Goal: Book appointment/travel/reservation

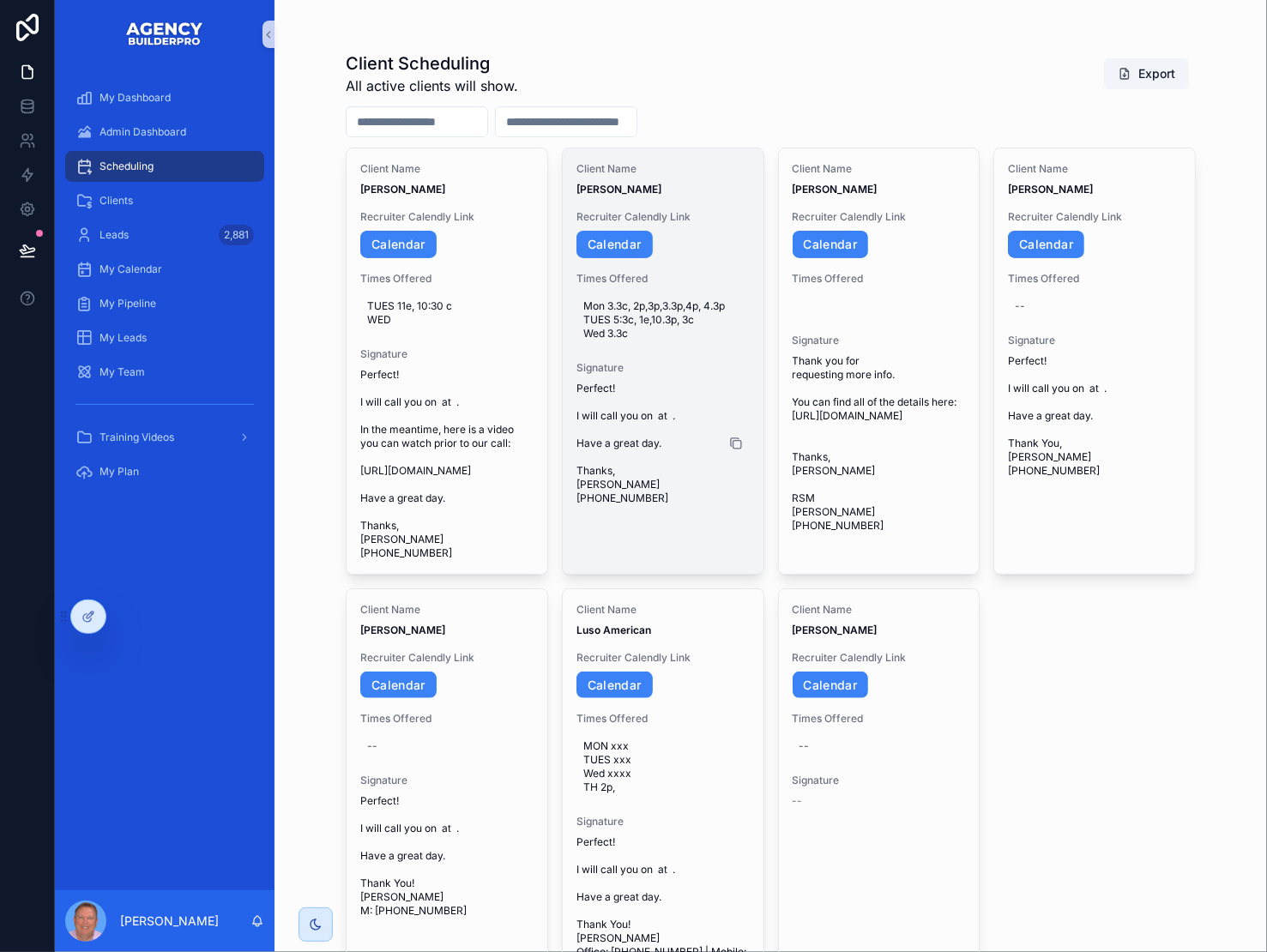
click at [743, 450] on icon "scrollable content" at bounding box center [735, 442] width 14 height 14
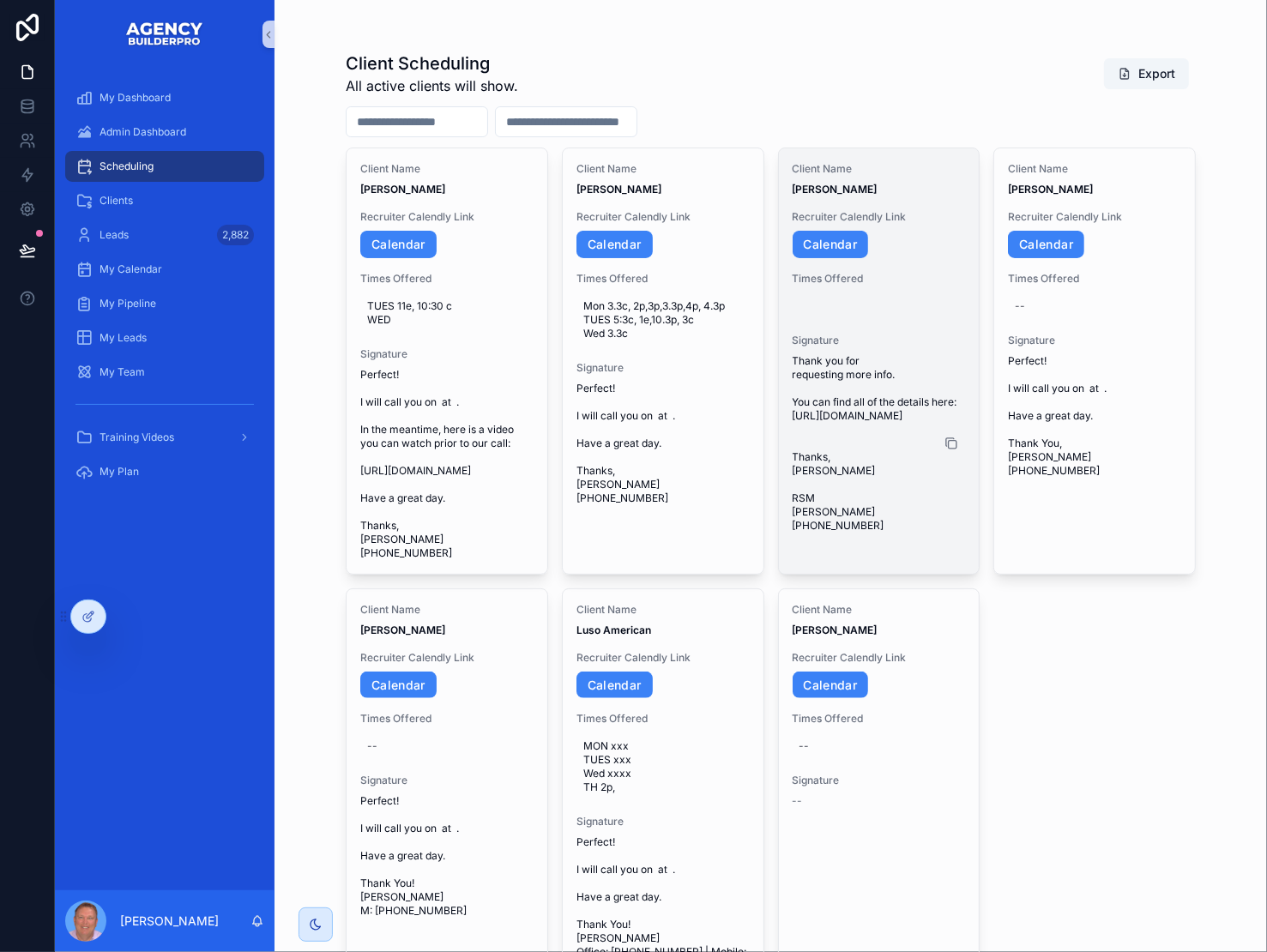
click at [956, 448] on icon "scrollable content" at bounding box center [952, 443] width 7 height 7
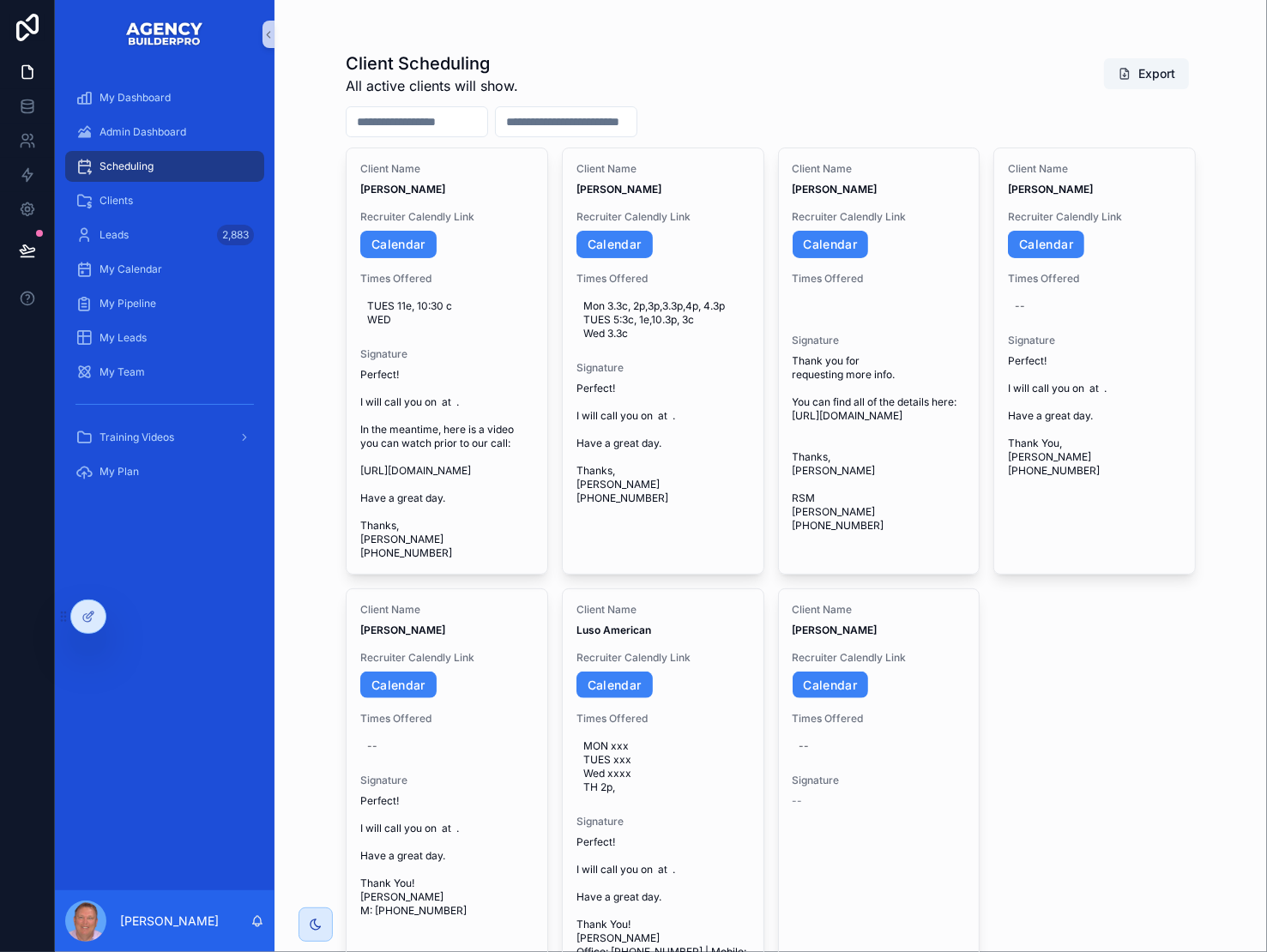
scroll to position [3, 0]
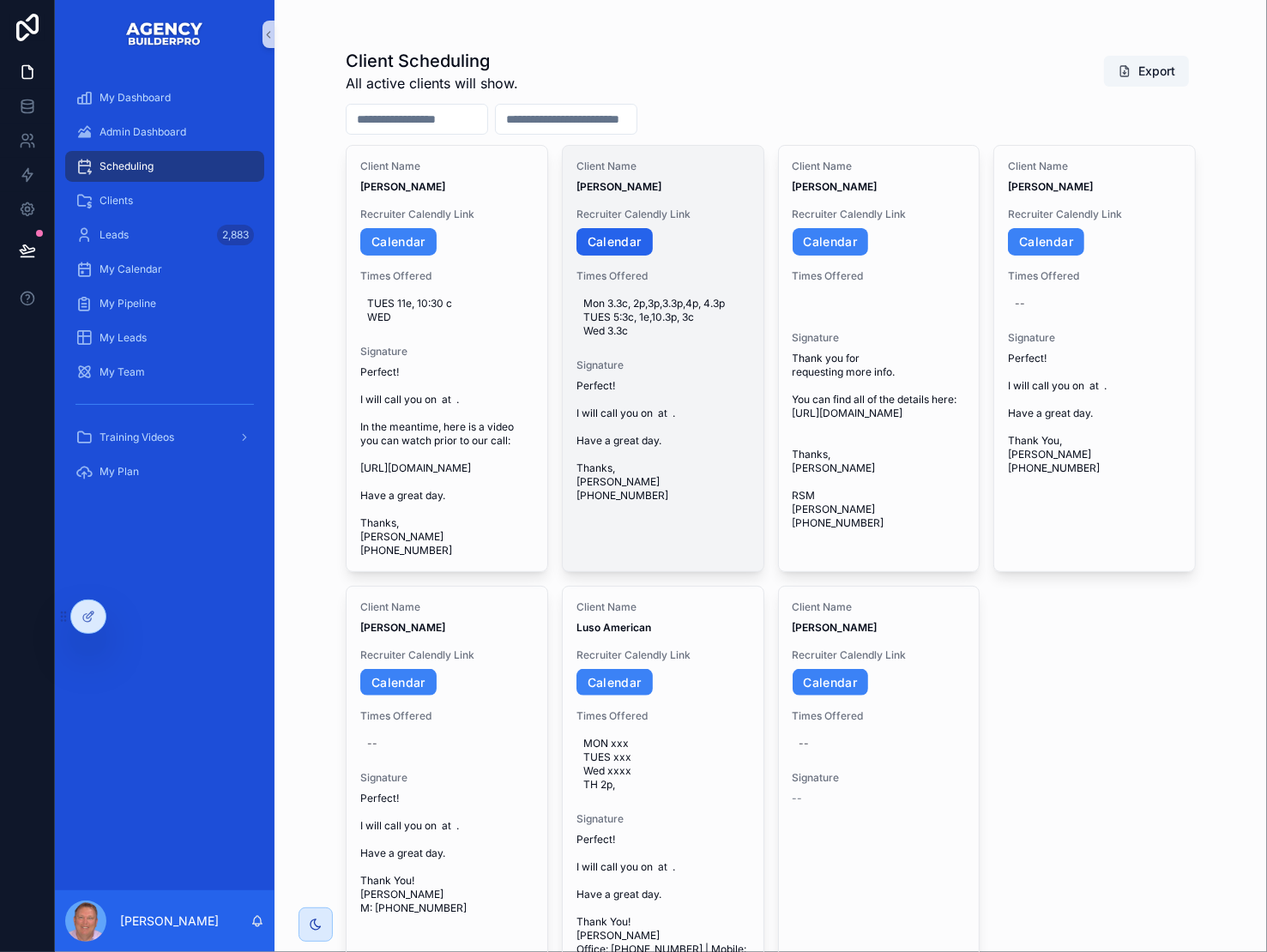
click at [643, 255] on link "Calendar" at bounding box center [614, 241] width 76 height 28
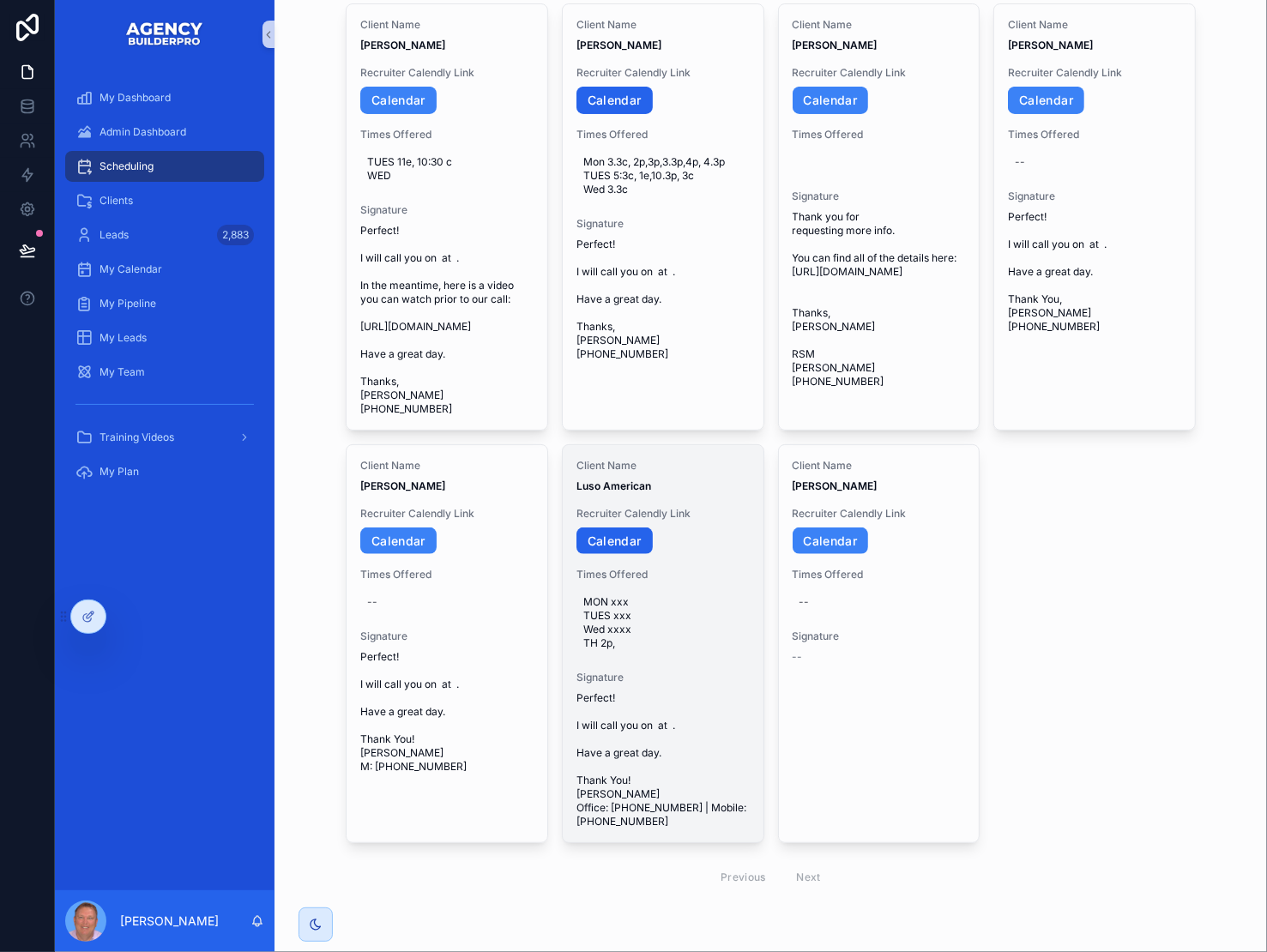
scroll to position [173, 0]
click at [643, 554] on link "Calendar" at bounding box center [614, 541] width 76 height 28
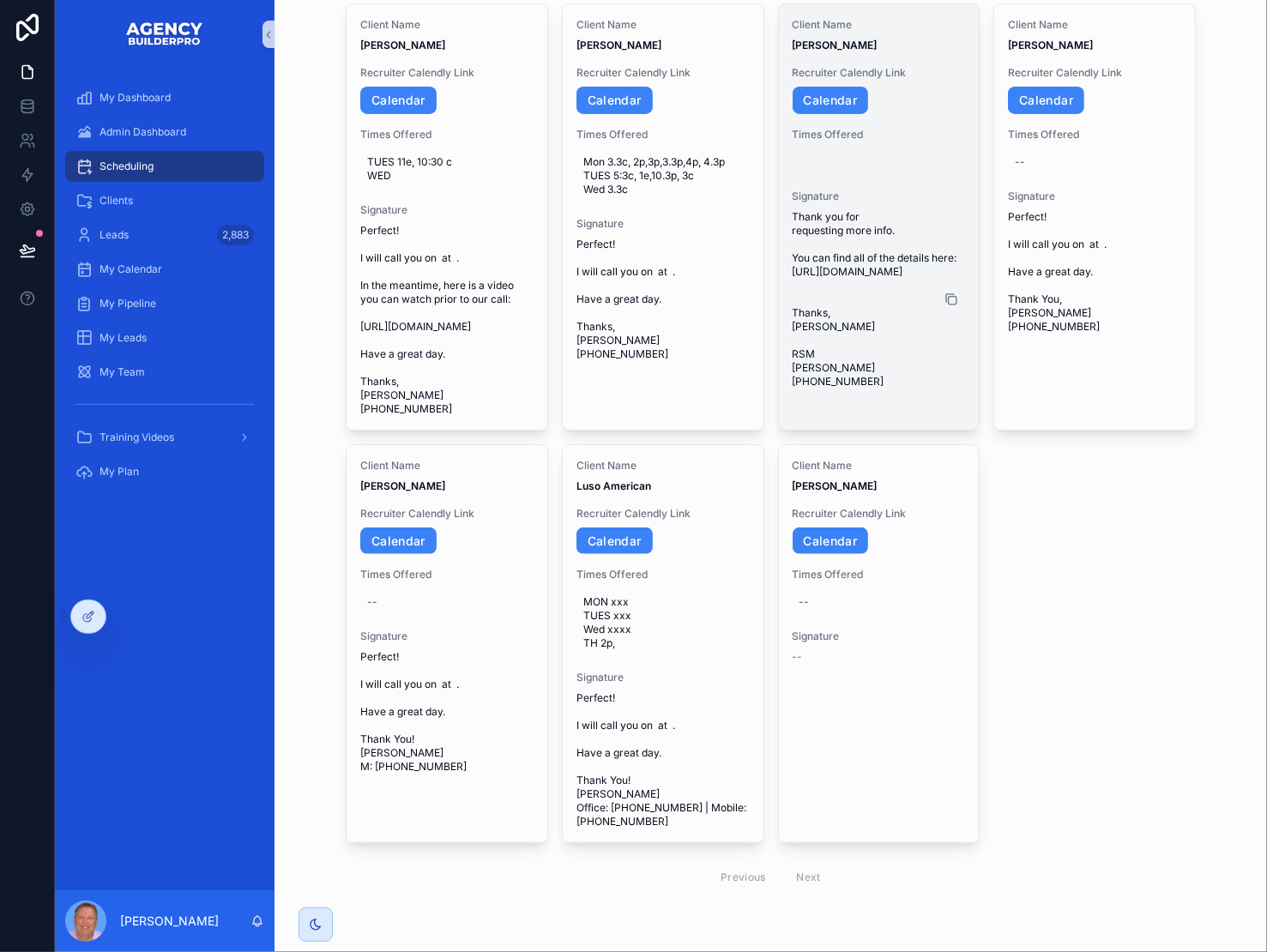
click at [958, 306] on icon "scrollable content" at bounding box center [950, 298] width 14 height 14
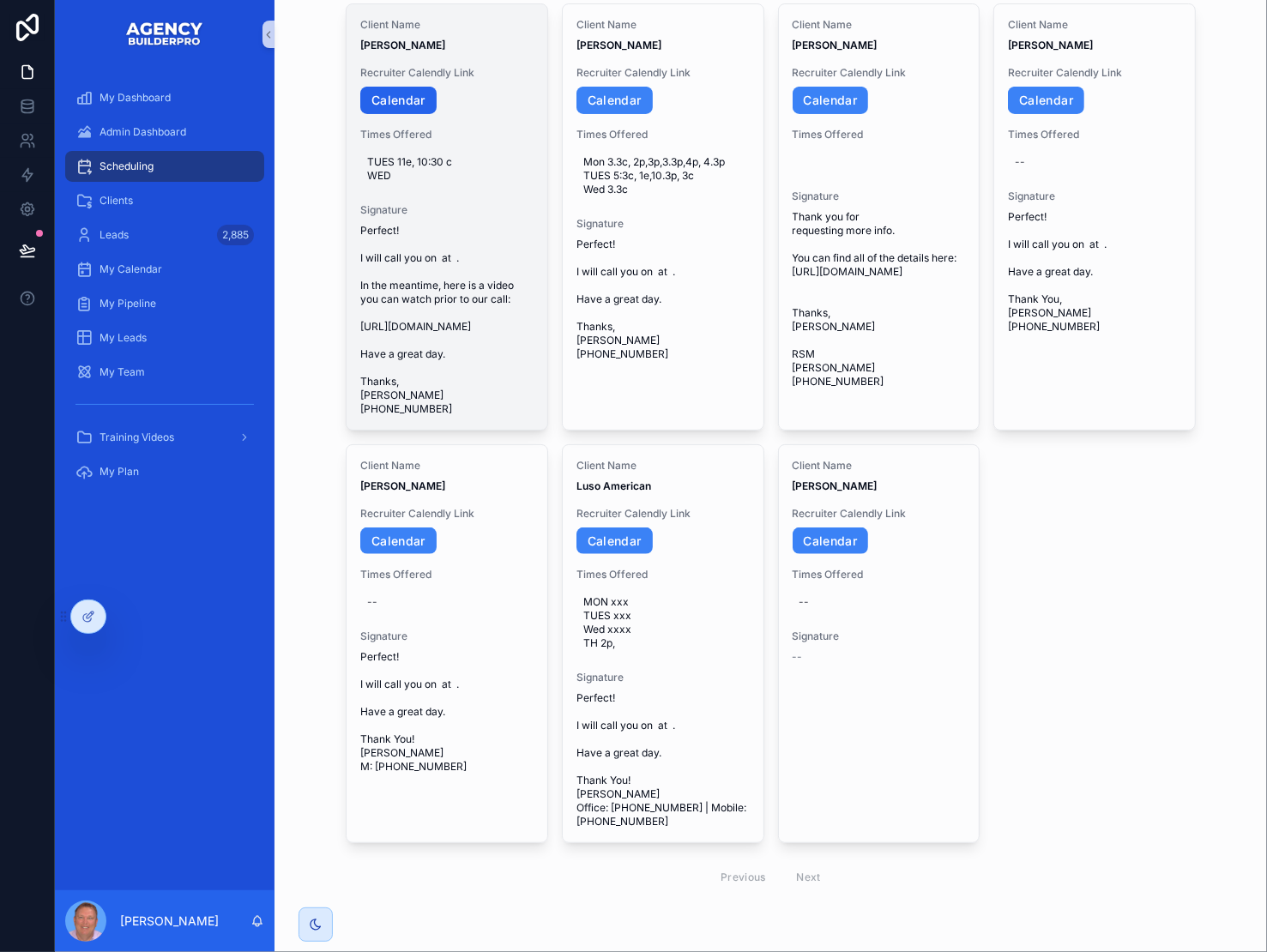
scroll to position [174, 0]
click at [427, 111] on link "Calendar" at bounding box center [398, 100] width 76 height 28
click at [465, 181] on span "TUES 11e, 10:30 c WED" at bounding box center [447, 169] width 160 height 28
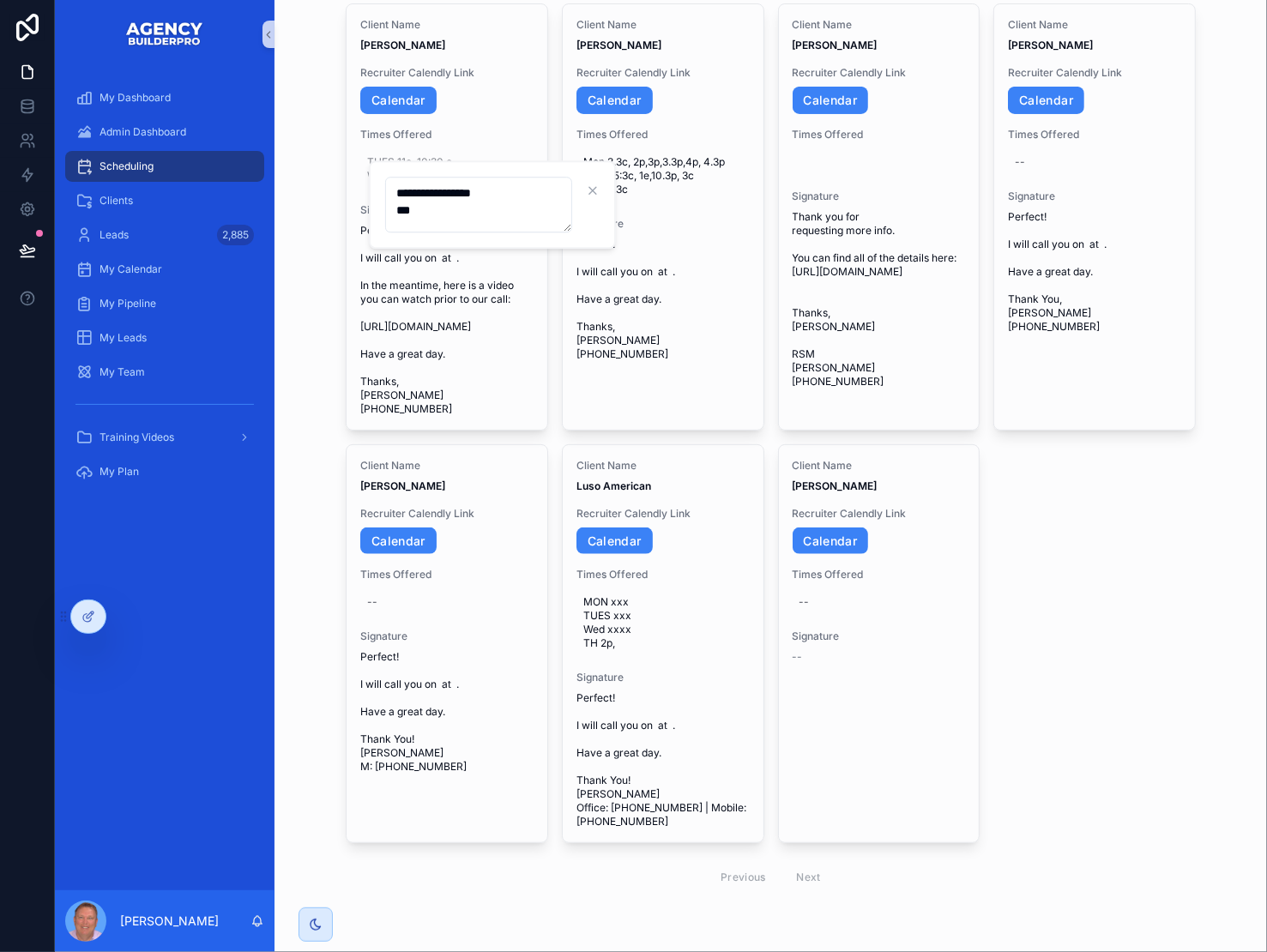
click at [454, 212] on textarea "**********" at bounding box center [478, 204] width 187 height 56
type textarea "**********"
click at [621, 190] on icon "scrollable content" at bounding box center [616, 190] width 14 height 14
